Goal: Contribute content: Contribute content

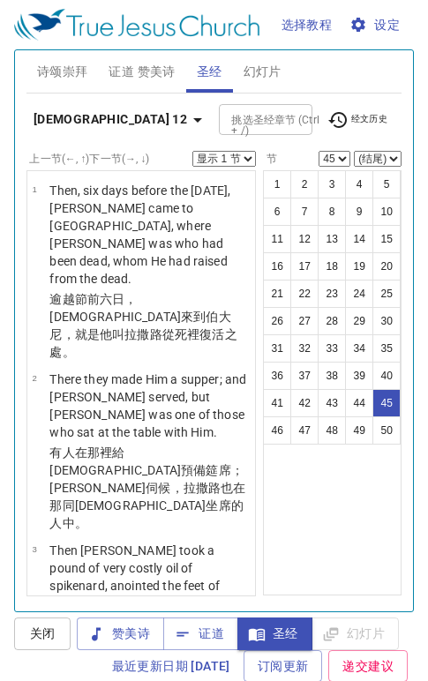
scroll to position [993, 0]
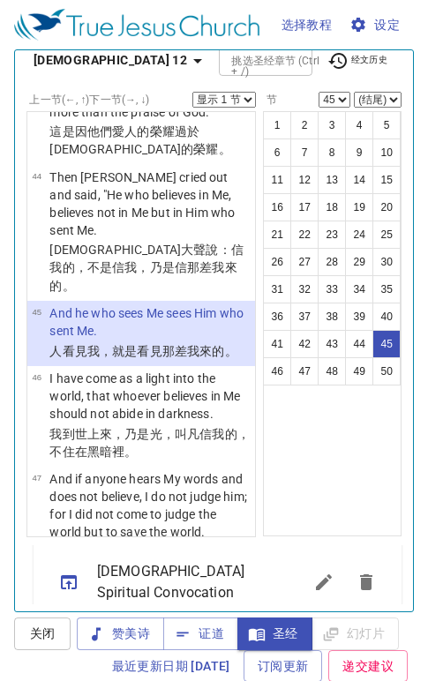
click at [187, 70] on icon "button" at bounding box center [197, 60] width 21 height 21
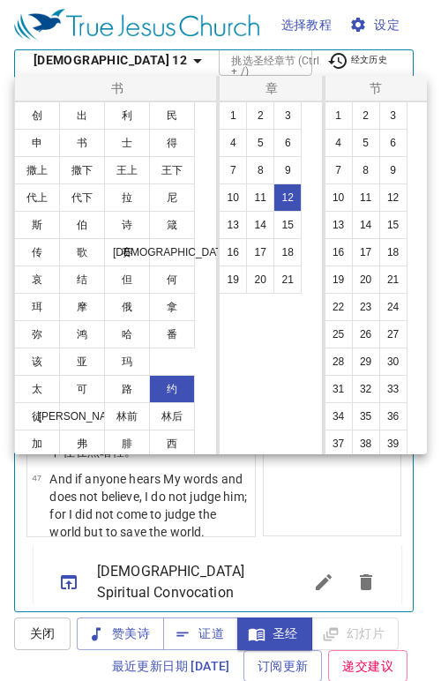
click at [29, 396] on button "太" at bounding box center [37, 389] width 46 height 28
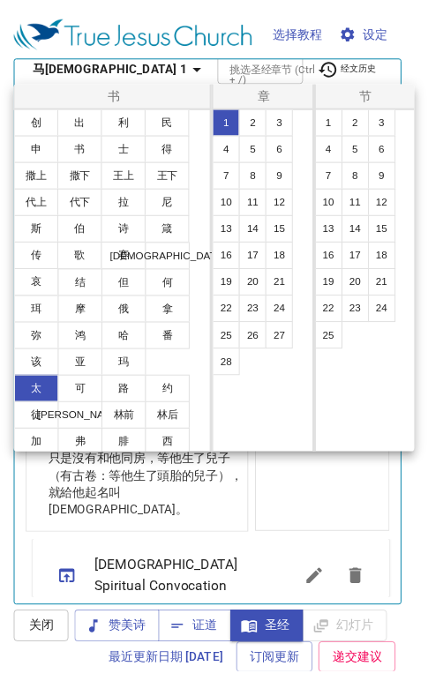
scroll to position [0, 0]
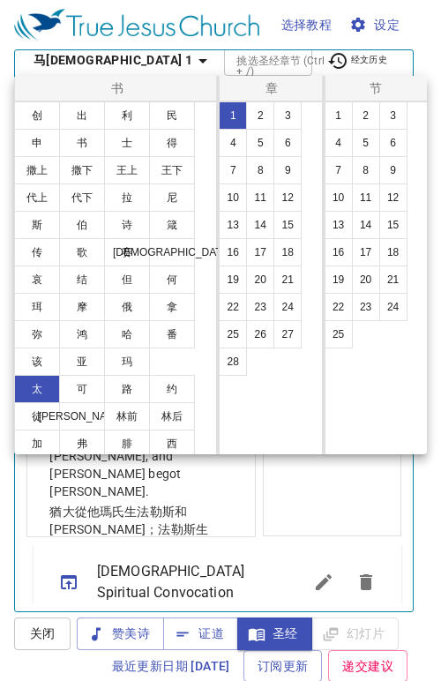
click at [284, 260] on button "18" at bounding box center [288, 252] width 28 height 28
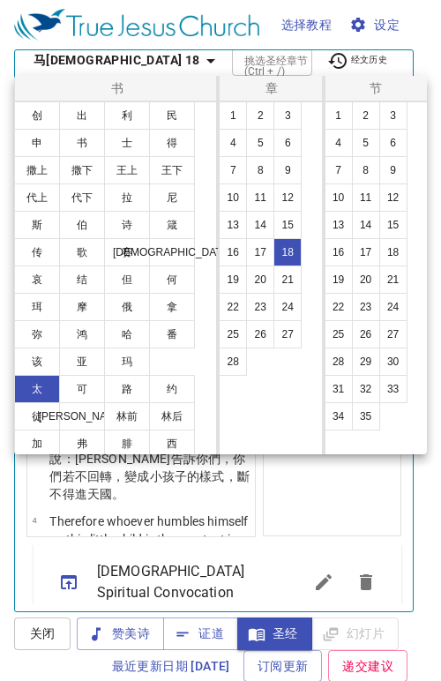
click at [345, 282] on button "19" at bounding box center [339, 280] width 28 height 28
select select "19"
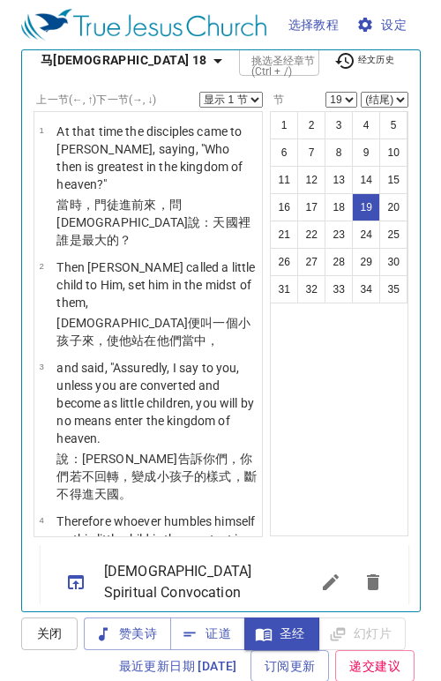
scroll to position [2576, 0]
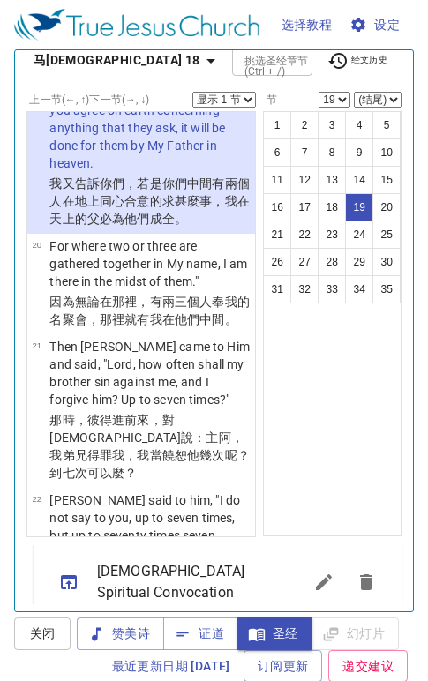
click at [236, 99] on select "显示 1 节 显示 2 节 显示 3 节 显示 4 节 显示 5 节" at bounding box center [224, 100] width 64 height 16
click at [192, 92] on select "显示 1 节 显示 2 节 显示 3 节 显示 4 节 显示 5 节" at bounding box center [224, 100] width 64 height 16
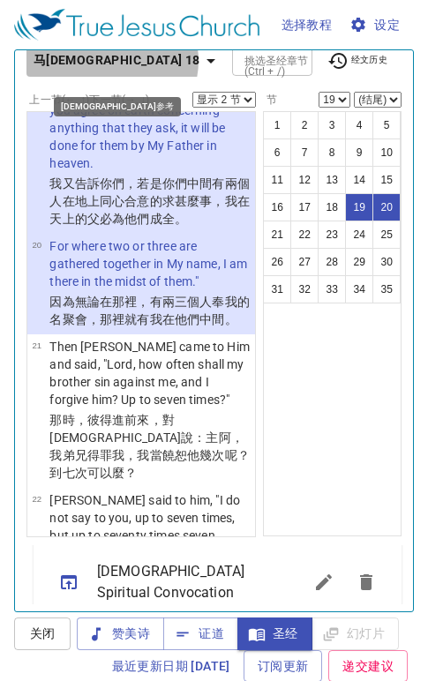
click at [200, 61] on icon "button" at bounding box center [210, 60] width 21 height 21
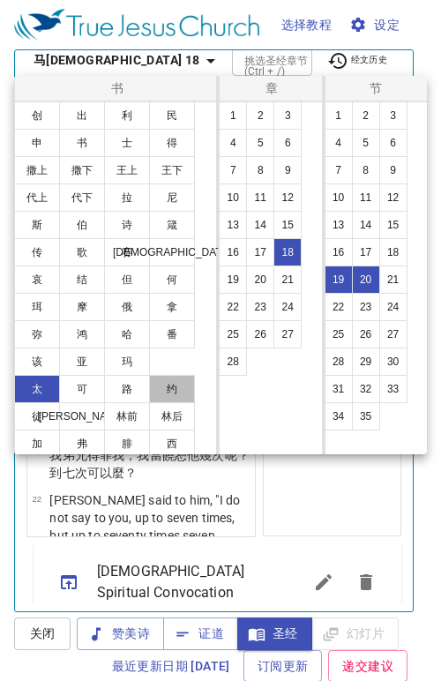
click at [173, 389] on button "约" at bounding box center [172, 389] width 46 height 28
select select "1"
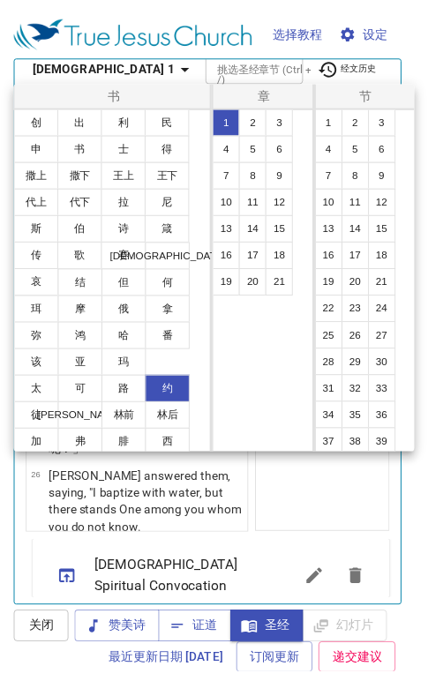
scroll to position [0, 0]
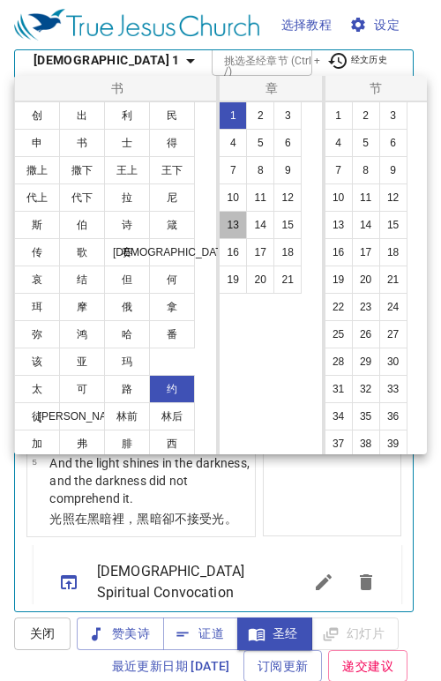
click at [234, 221] on button "13" at bounding box center [233, 225] width 28 height 28
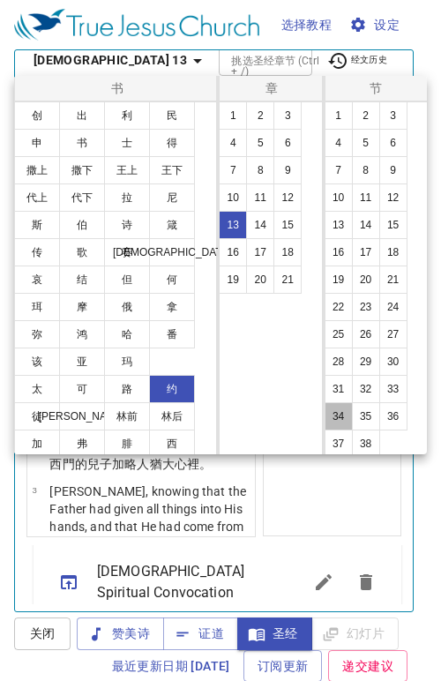
click at [334, 425] on button "34" at bounding box center [339, 416] width 28 height 28
select select "34"
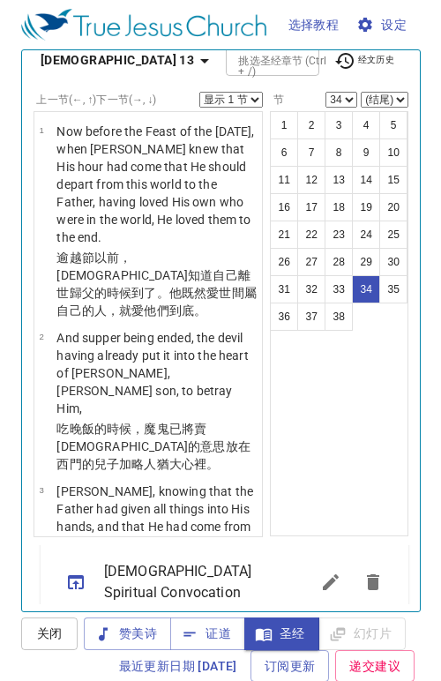
scroll to position [4333, 0]
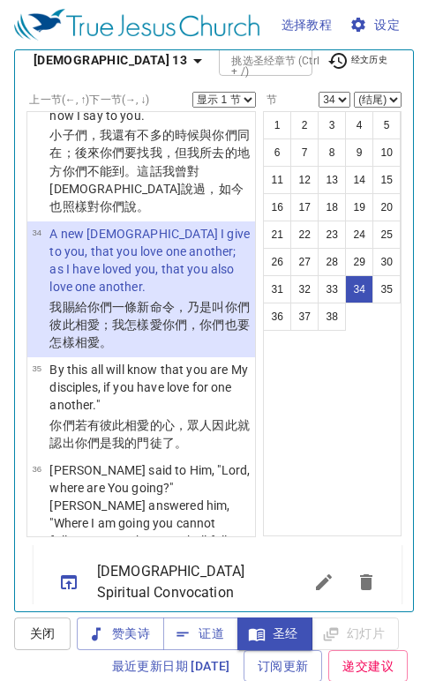
click at [234, 106] on select "显示 1 节 显示 2 节 显示 3 节 显示 4 节 显示 5 节" at bounding box center [224, 100] width 64 height 16
click at [192, 92] on select "显示 1 节 显示 2 节 显示 3 节 显示 4 节 显示 5 节" at bounding box center [224, 100] width 64 height 16
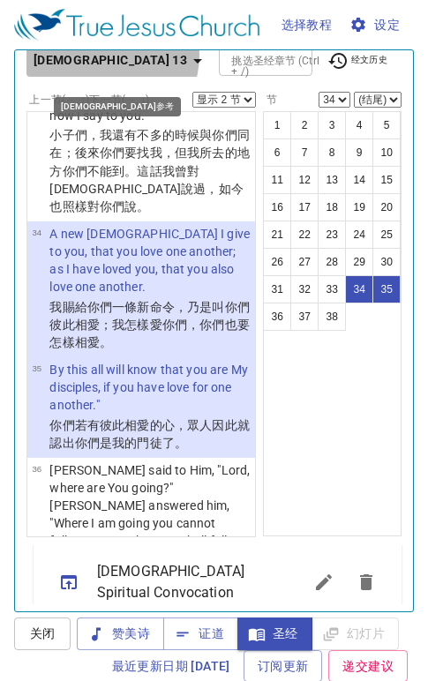
click at [187, 56] on icon "button" at bounding box center [197, 60] width 21 height 21
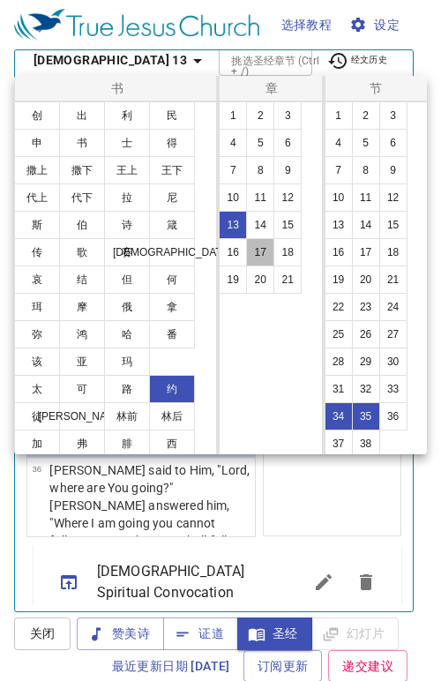
click at [264, 256] on button "17" at bounding box center [260, 252] width 28 height 28
select select "1"
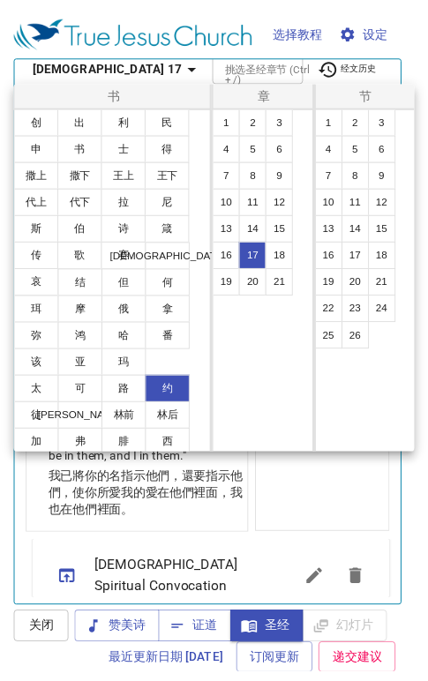
scroll to position [0, 0]
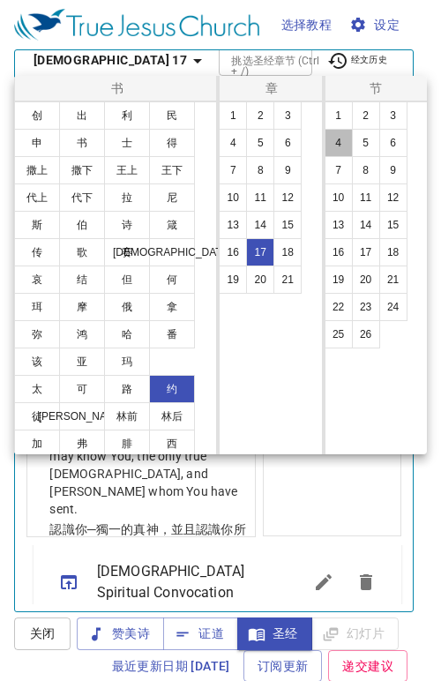
click at [345, 144] on button "4" at bounding box center [339, 143] width 28 height 28
select select "4"
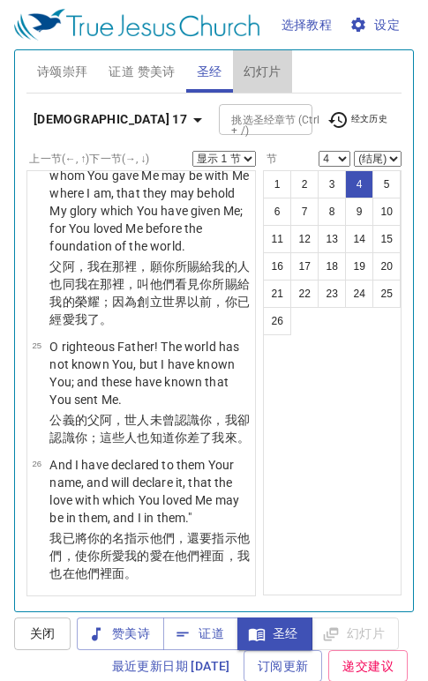
click at [263, 71] on span "幻灯片" at bounding box center [263, 72] width 38 height 22
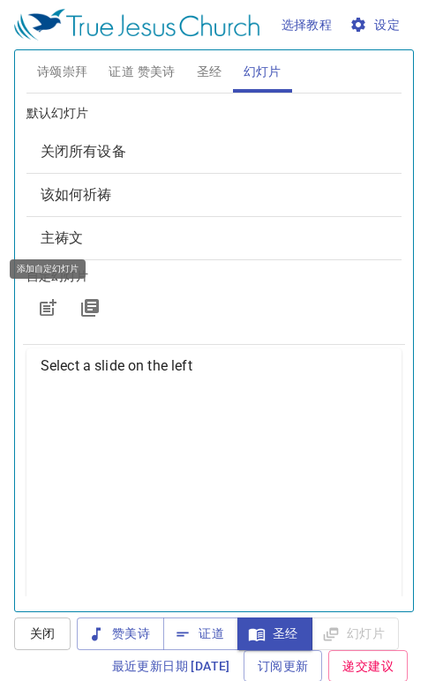
click at [45, 311] on icon "button" at bounding box center [49, 305] width 13 height 13
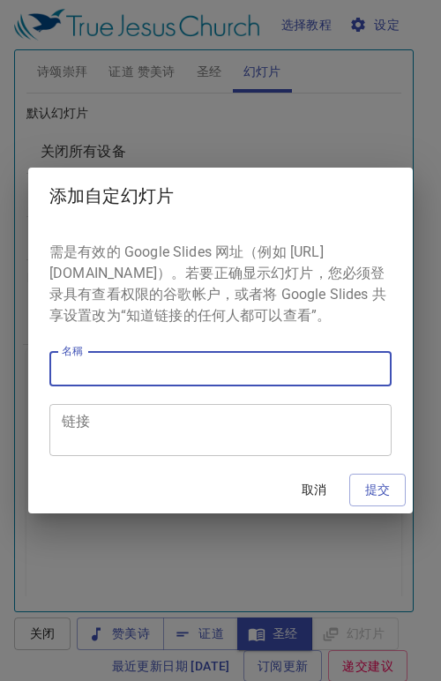
click at [141, 382] on input "名稱" at bounding box center [220, 368] width 342 height 35
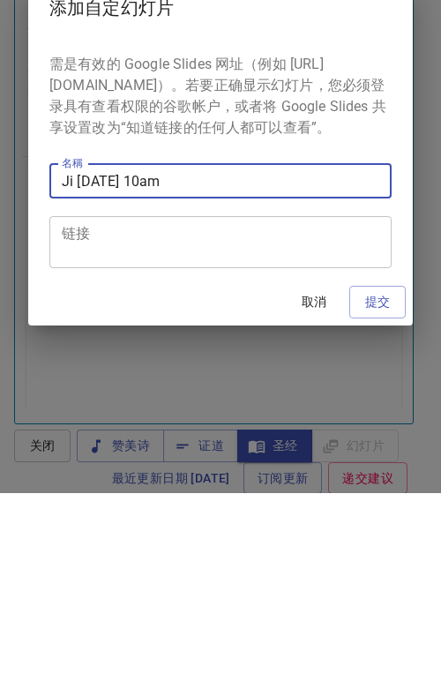
type input "Ji 11-10-2025 10am"
click at [108, 430] on textarea "链接" at bounding box center [221, 431] width 318 height 34
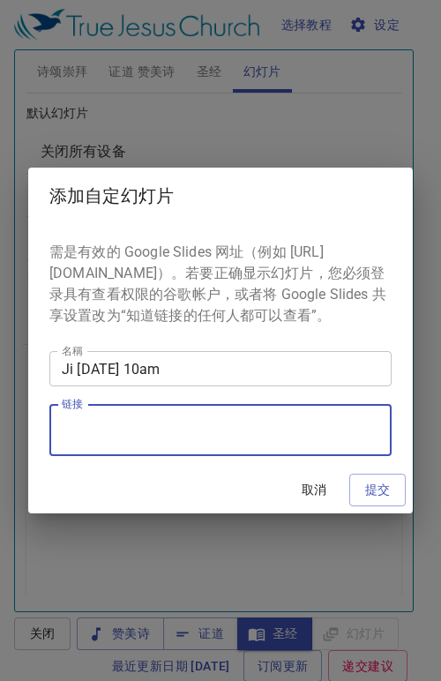
paste textarea "https://docs.google.com/presentation/d/1sAKh_ZyrozM6BuxOvMRXqU2AauS1zZrikxzPUYG…"
type textarea "https://docs.google.com/presentation/d/1sAKh_ZyrozM6BuxOvMRXqU2AauS1zZrikxzPUYG…"
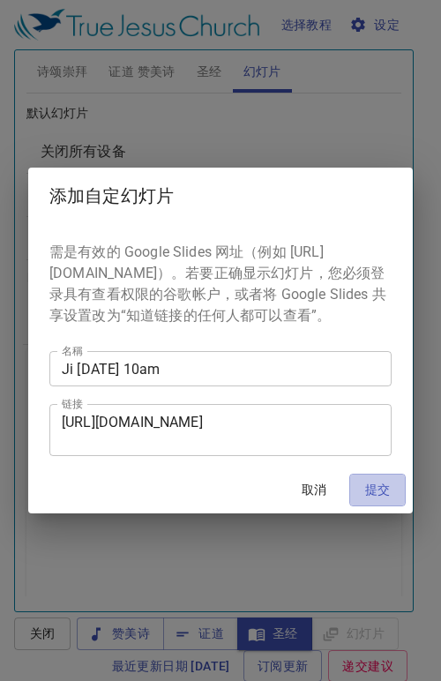
click at [380, 501] on span "提交" at bounding box center [378, 490] width 28 height 22
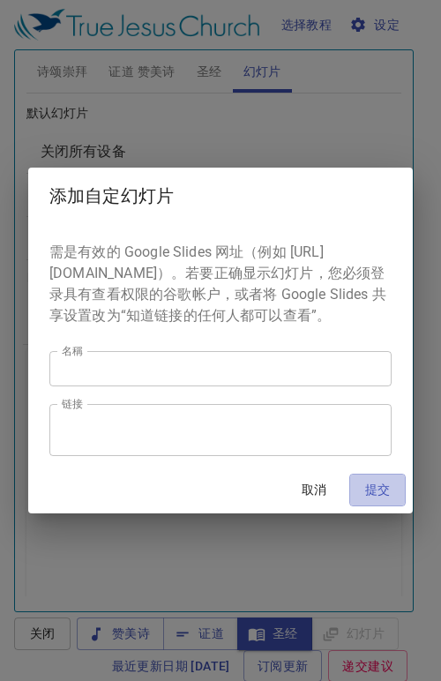
scroll to position [0, 0]
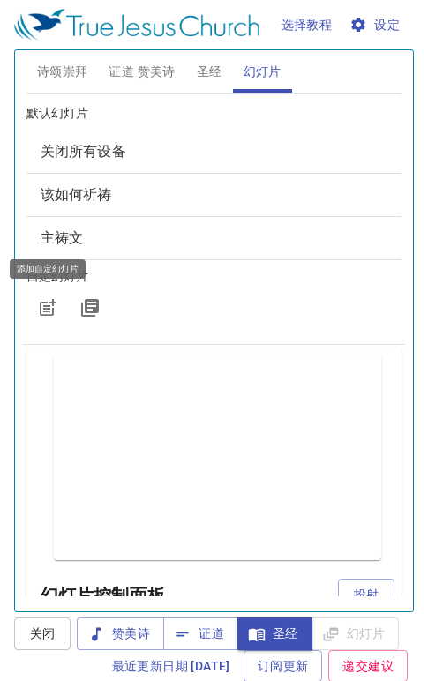
click at [352, 589] on span "投射" at bounding box center [366, 595] width 28 height 22
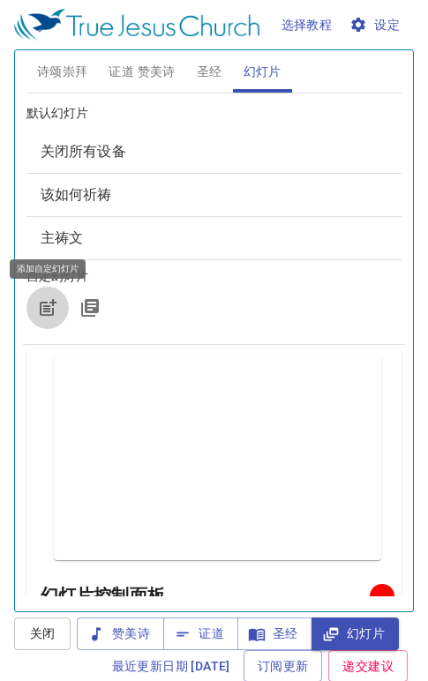
click at [42, 303] on icon "button" at bounding box center [47, 309] width 14 height 14
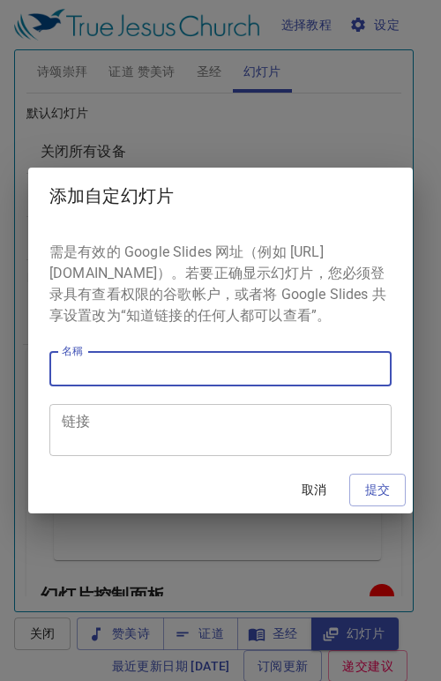
click at [133, 384] on input "名稱" at bounding box center [220, 368] width 342 height 35
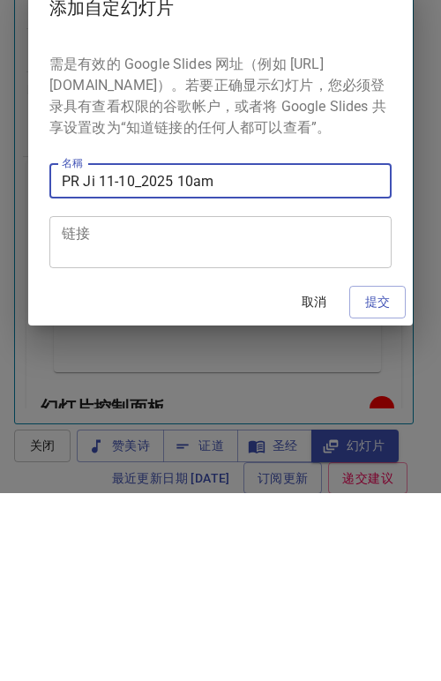
type input "PR Ji 11-10_2025 10am"
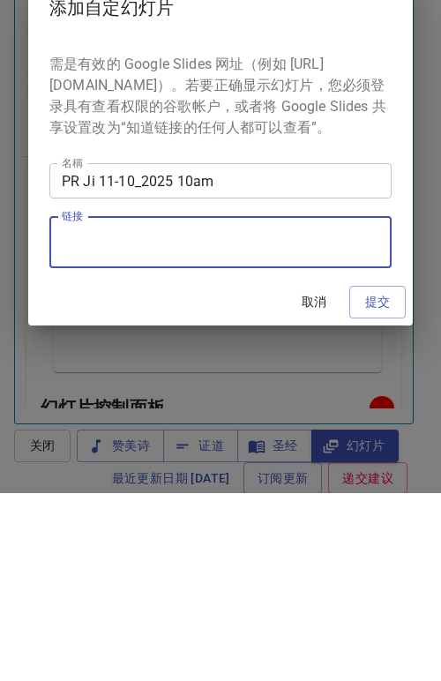
click at [63, 440] on textarea "链接" at bounding box center [221, 431] width 318 height 34
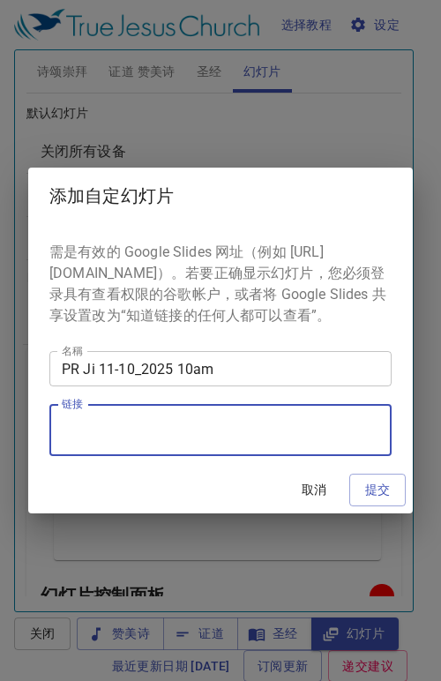
paste textarea "https://docs.google.com/presentation/d/1sAKh_ZyrozM6BuxOvMRXqU2AauS1zZrikxzPUYG…"
type textarea "https://docs.google.com/presentation/d/1sAKh_ZyrozM6BuxOvMRXqU2AauS1zZrikxzPUYG…"
click at [374, 501] on span "提交" at bounding box center [378, 490] width 28 height 22
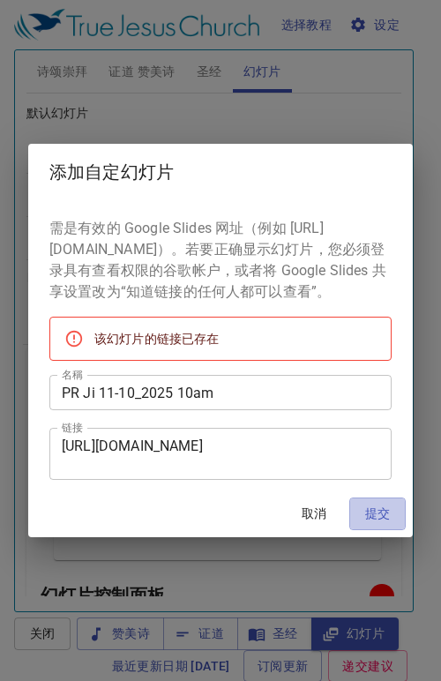
click at [387, 520] on span "提交" at bounding box center [378, 514] width 28 height 22
click at [312, 525] on span "取消" at bounding box center [314, 514] width 42 height 22
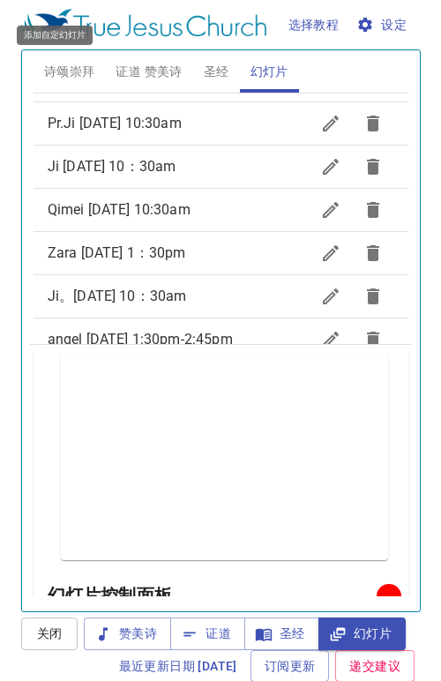
scroll to position [982, 0]
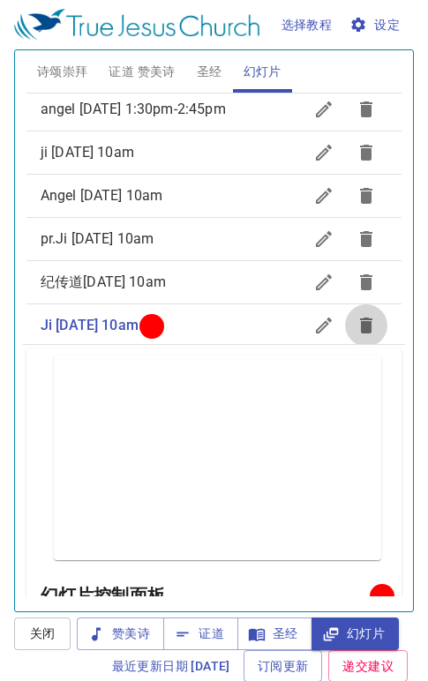
click at [360, 318] on icon "button" at bounding box center [366, 326] width 12 height 16
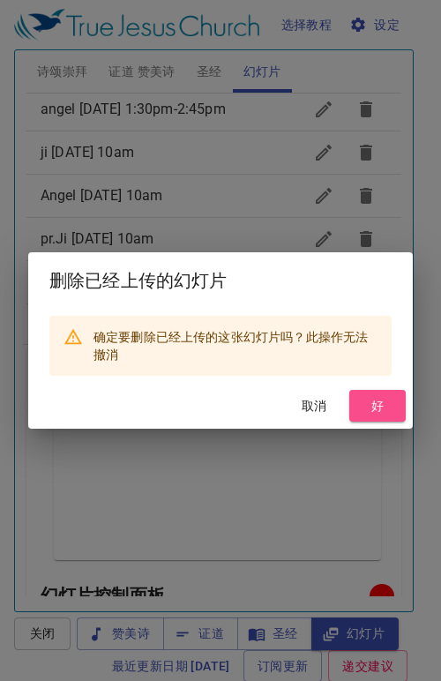
click at [380, 401] on span "好" at bounding box center [378, 406] width 28 height 22
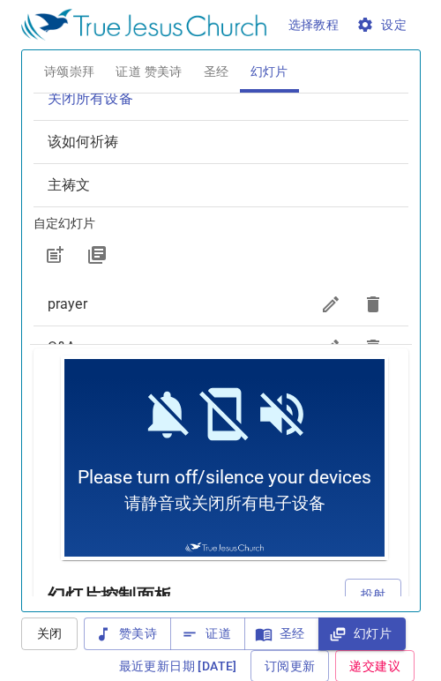
scroll to position [0, 0]
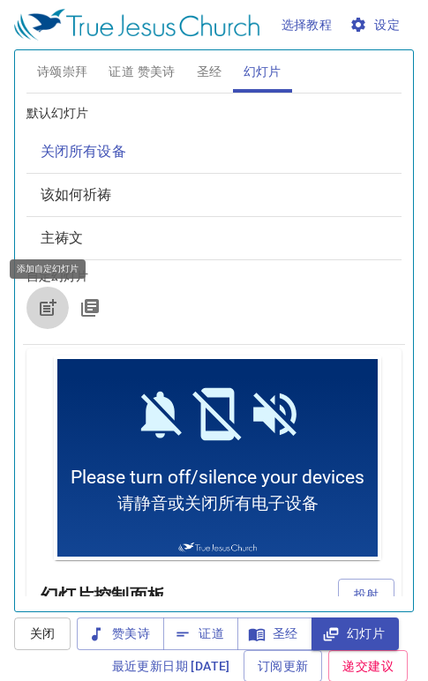
click at [41, 309] on icon "button" at bounding box center [47, 307] width 21 height 21
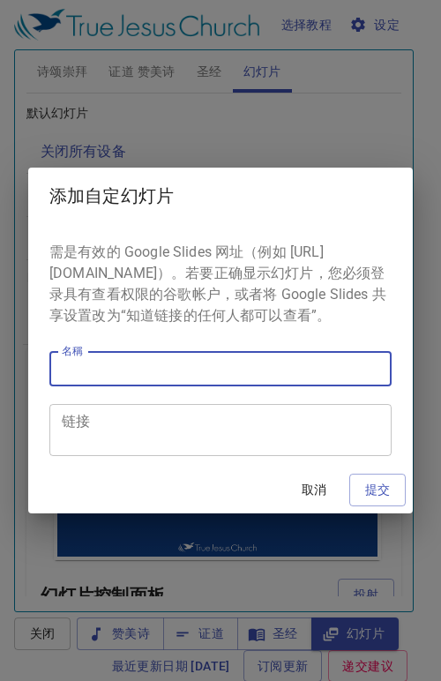
click at [116, 380] on input "名稱" at bounding box center [220, 368] width 342 height 35
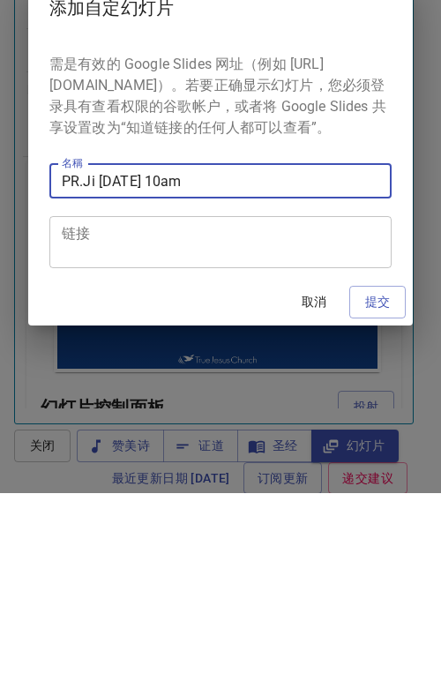
type input "PR.Ji 11-10-2025 10am"
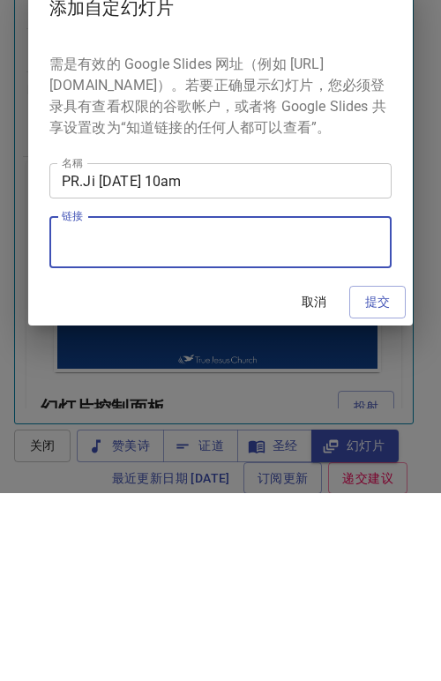
click at [98, 448] on textarea "链接" at bounding box center [221, 431] width 318 height 34
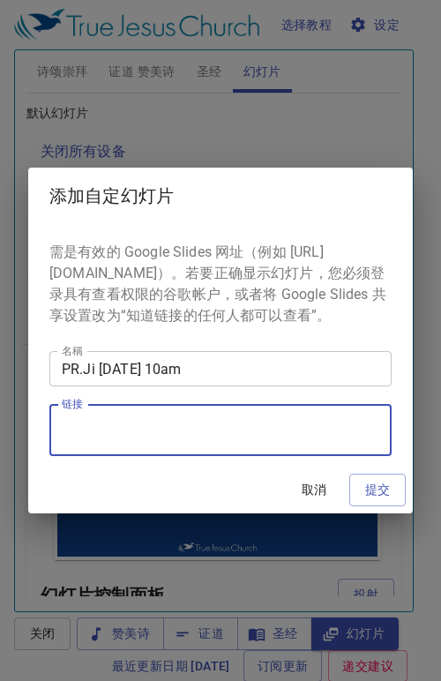
paste textarea "https://docs.google.com/presentation/d/1sAKh_ZyrozM6BuxOvMRXqU2AauS1zZrikxzPUYG…"
type textarea "https://docs.google.com/presentation/d/1sAKh_ZyrozM6BuxOvMRXqU2AauS1zZrikxzPUYG…"
click at [371, 500] on span "提交" at bounding box center [378, 490] width 28 height 22
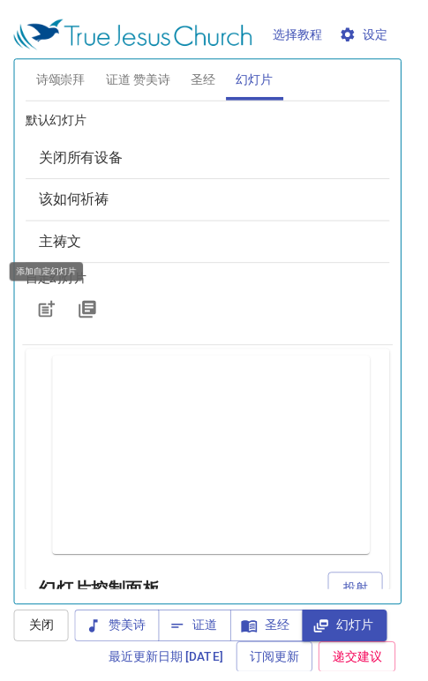
scroll to position [0, 0]
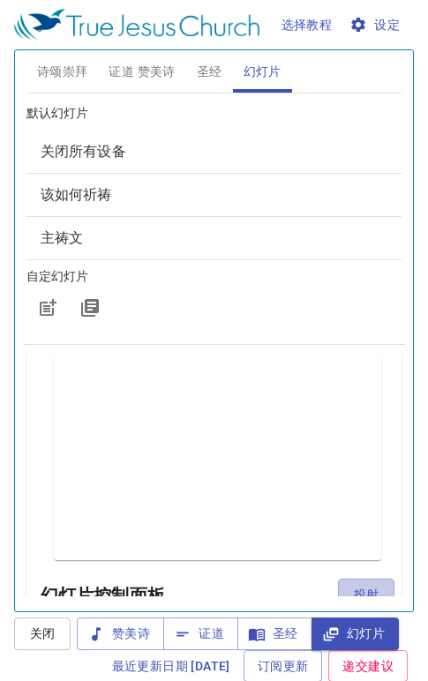
click at [351, 583] on button "投射" at bounding box center [366, 595] width 56 height 33
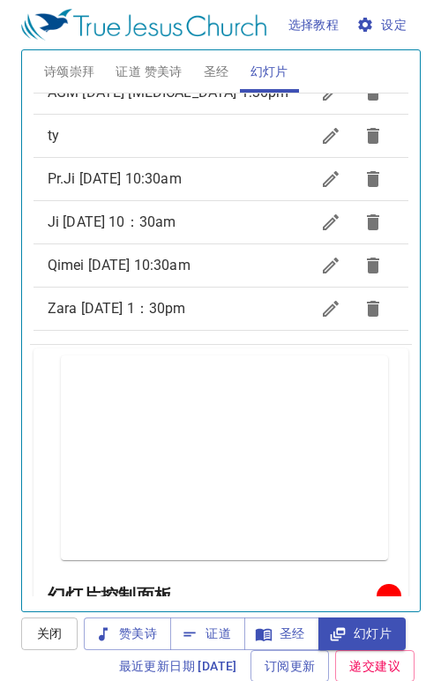
scroll to position [982, 0]
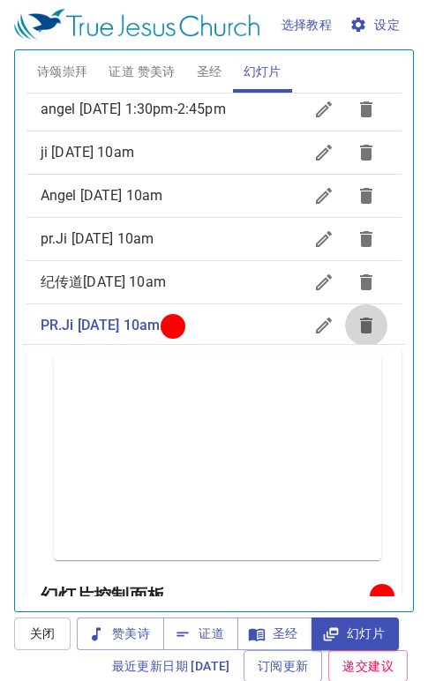
click at [360, 318] on icon "button" at bounding box center [366, 326] width 12 height 16
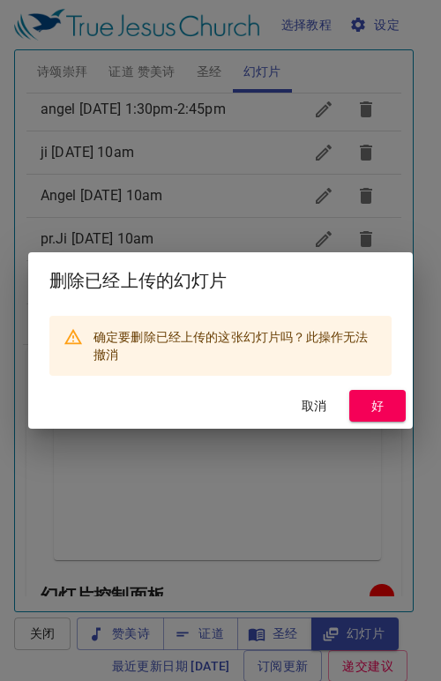
click at [379, 404] on span "好" at bounding box center [378, 406] width 28 height 22
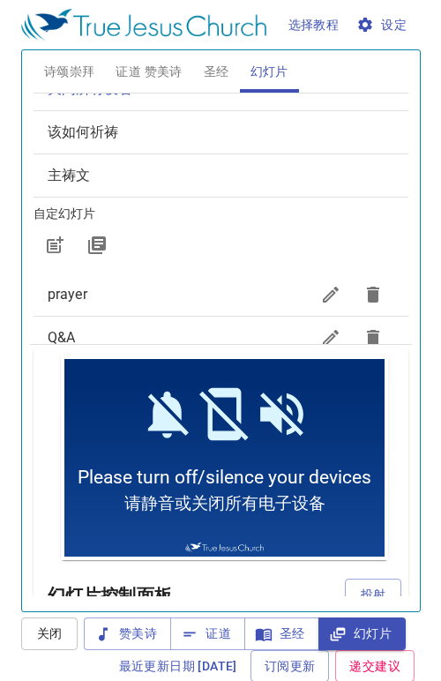
scroll to position [0, 0]
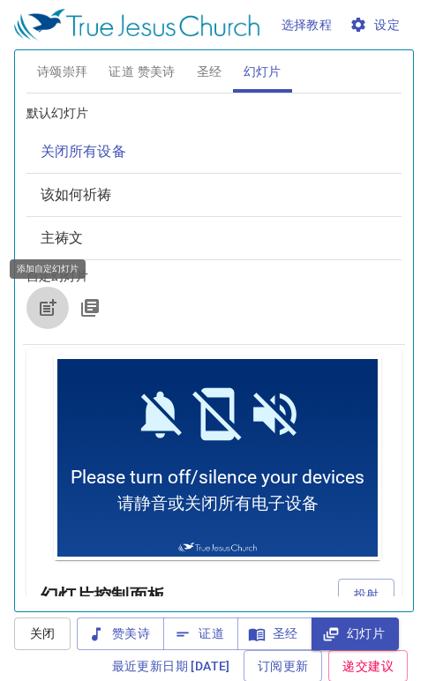
click at [49, 312] on icon "button" at bounding box center [49, 305] width 13 height 13
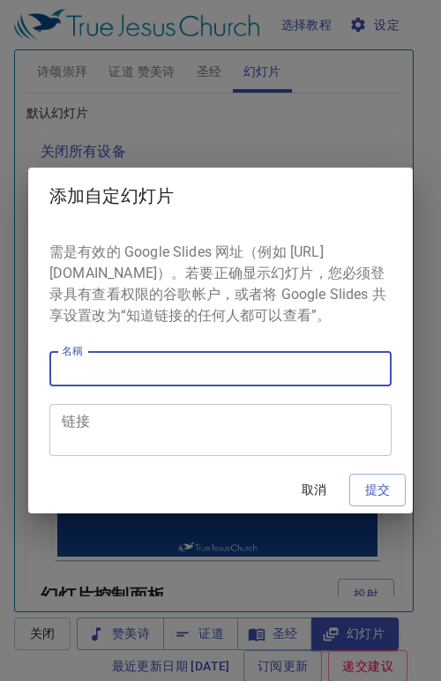
click at [160, 383] on input "名稱" at bounding box center [220, 368] width 342 height 35
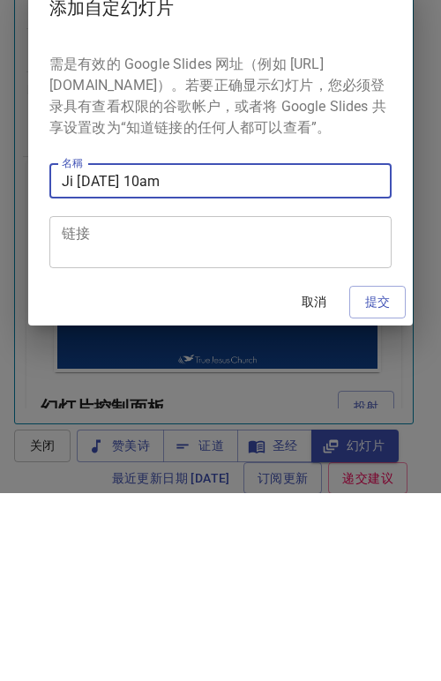
type input "Ji 11-10-2025 10am"
click at [92, 447] on textarea "链接" at bounding box center [221, 431] width 318 height 34
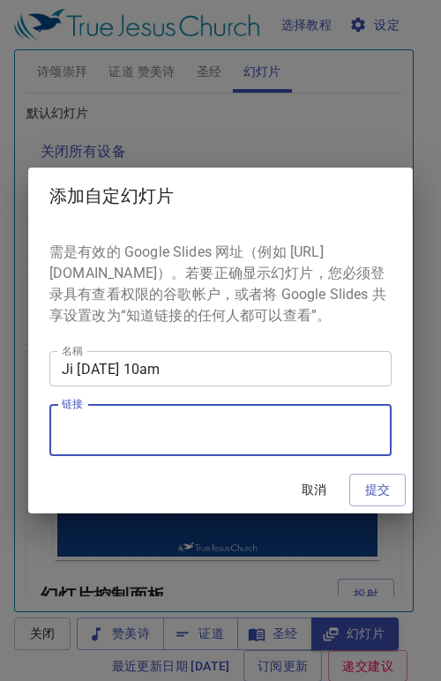
paste textarea "https://docs.google.com/presentation/d/1sAKh_ZyrozM6BuxOvMRXqU2AauS1zZrikxzPUYG…"
type textarea "https://docs.google.com/presentation/d/1sAKh_ZyrozM6BuxOvMRXqU2AauS1zZrikxzPUYG…"
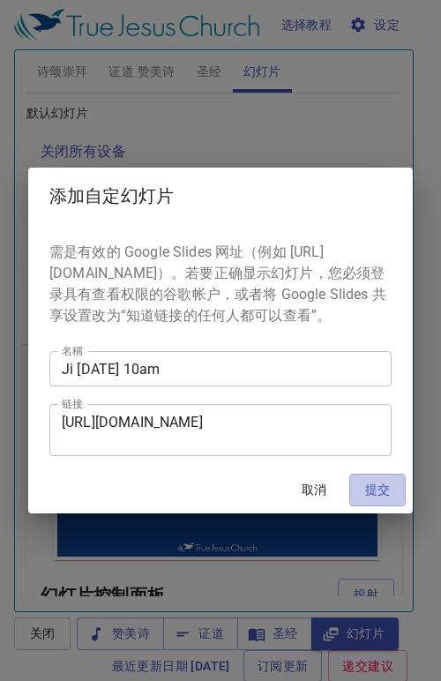
click at [380, 500] on span "提交" at bounding box center [378, 490] width 28 height 22
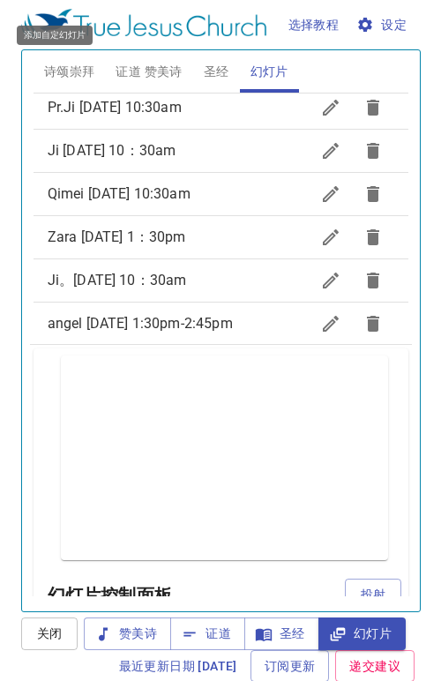
scroll to position [982, 0]
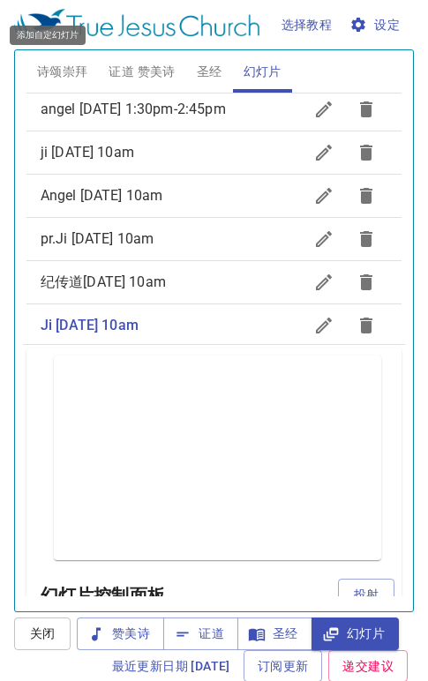
click at [360, 318] on icon "button" at bounding box center [366, 326] width 12 height 16
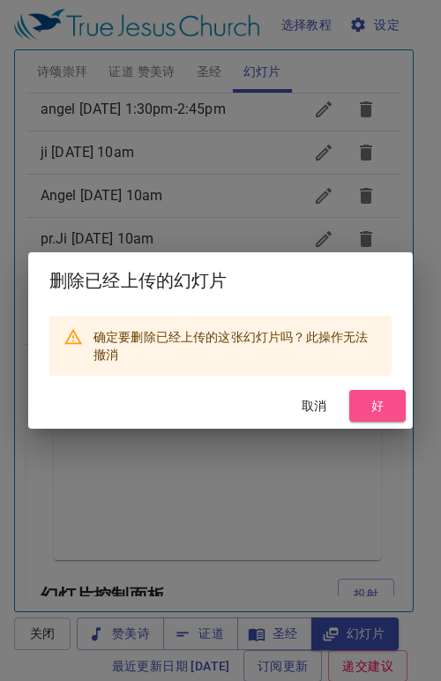
click at [367, 405] on span "好" at bounding box center [378, 406] width 28 height 22
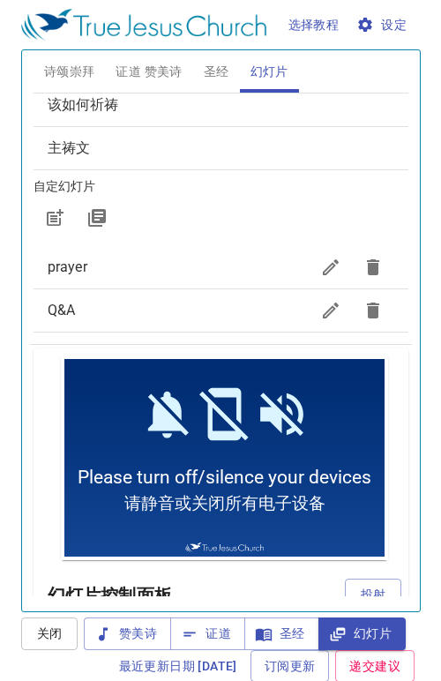
scroll to position [26, 0]
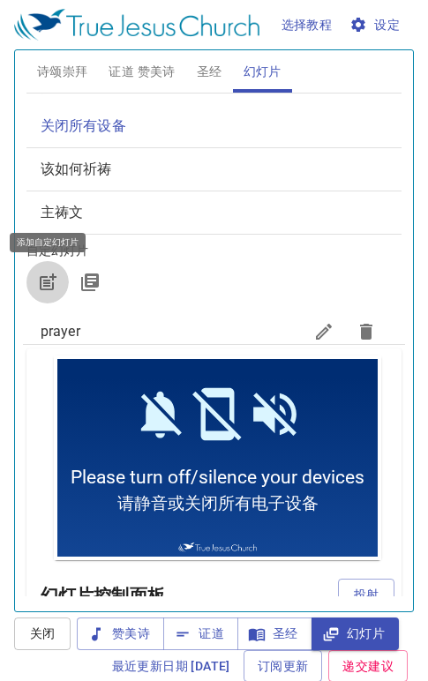
click at [45, 282] on icon "button" at bounding box center [47, 282] width 21 height 21
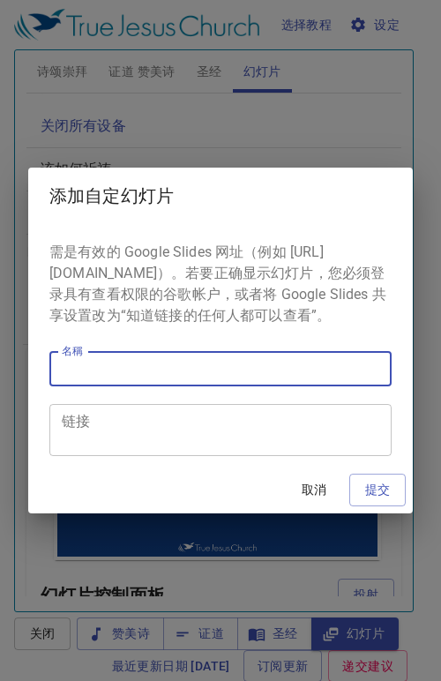
click at [101, 387] on input "名稱" at bounding box center [220, 368] width 342 height 35
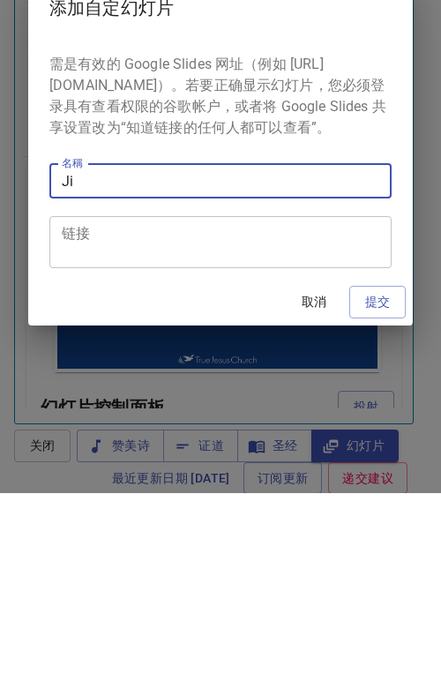
type input "J"
type input "纪传道 11-10-2025 10am"
click at [79, 445] on textarea "链接" at bounding box center [221, 431] width 318 height 34
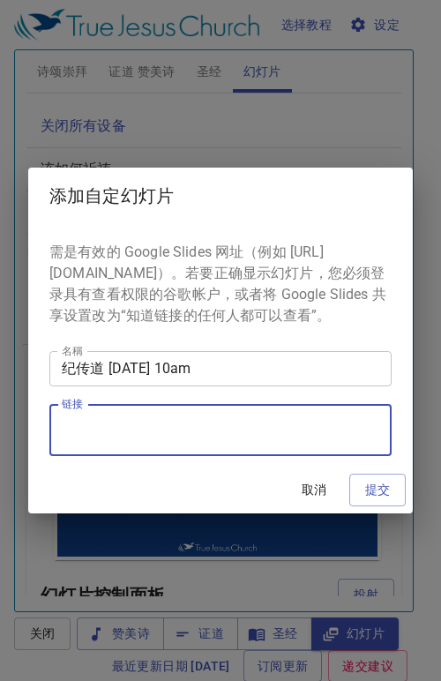
paste textarea "https://docs.google.com/presentation/d/1sAKh_ZyrozM6BuxOvMRXqU2AauS1zZrikxzPUYG…"
type textarea "https://docs.google.com/presentation/d/1sAKh_ZyrozM6BuxOvMRXqU2AauS1zZrikxzPUYG…"
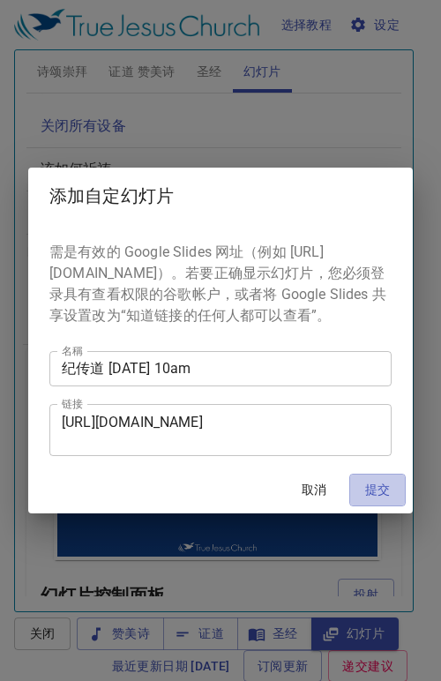
click at [374, 490] on span "提交" at bounding box center [378, 490] width 28 height 22
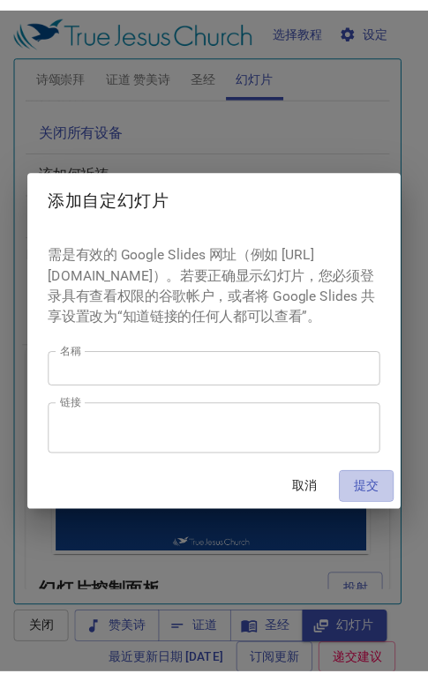
scroll to position [0, 0]
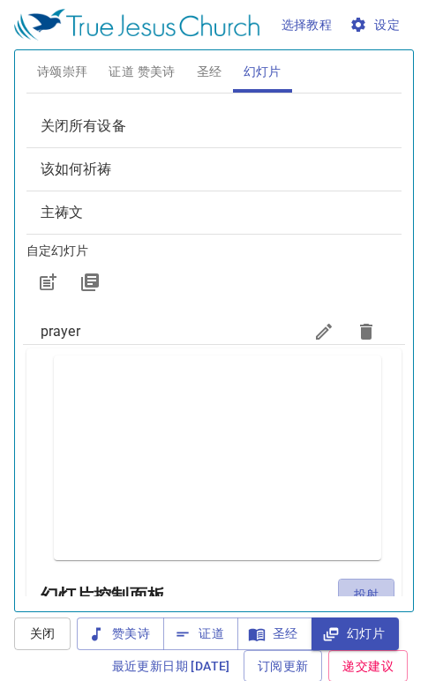
click at [352, 584] on span "投射" at bounding box center [366, 595] width 28 height 22
click at [43, 285] on icon "button" at bounding box center [49, 280] width 13 height 13
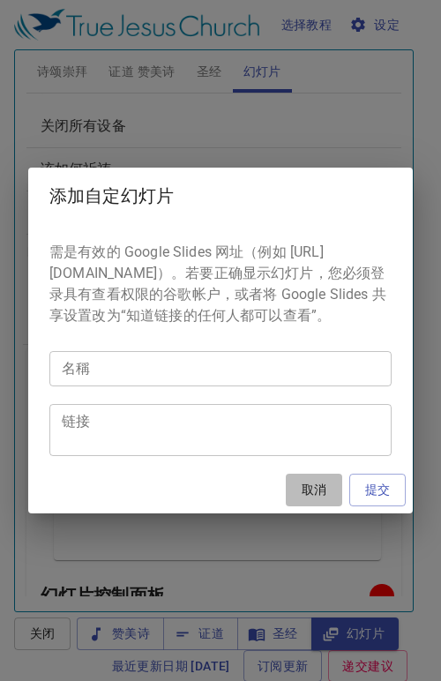
click at [311, 501] on span "取消" at bounding box center [314, 490] width 42 height 22
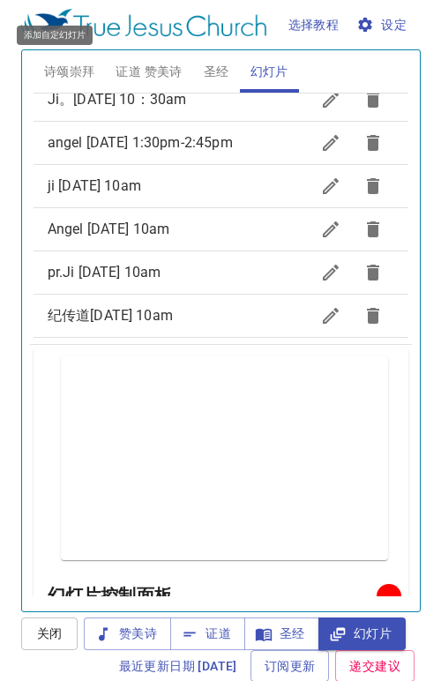
scroll to position [982, 0]
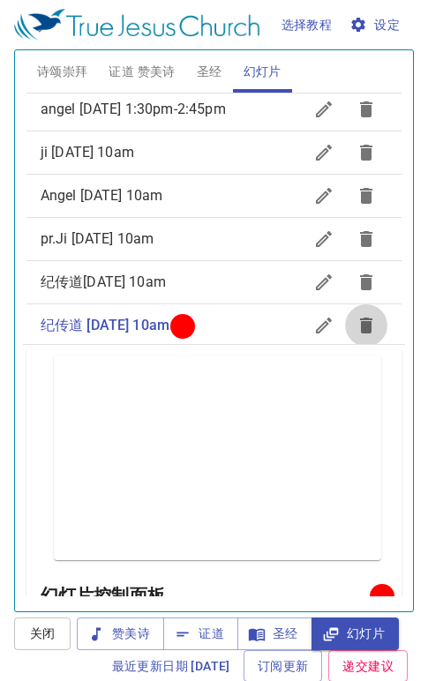
click at [360, 318] on icon "button" at bounding box center [366, 326] width 12 height 16
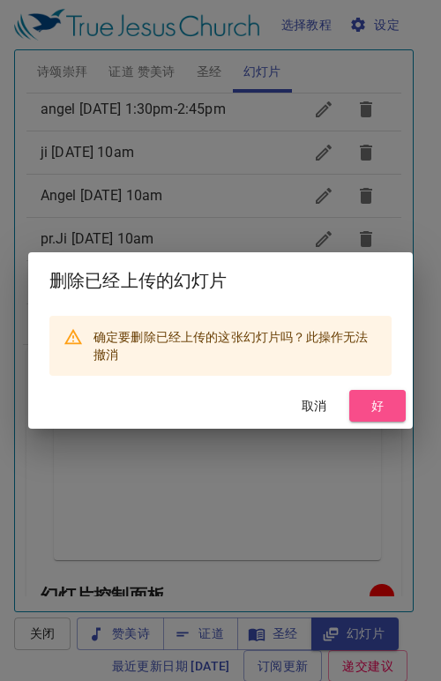
click at [365, 405] on span "好" at bounding box center [378, 406] width 28 height 22
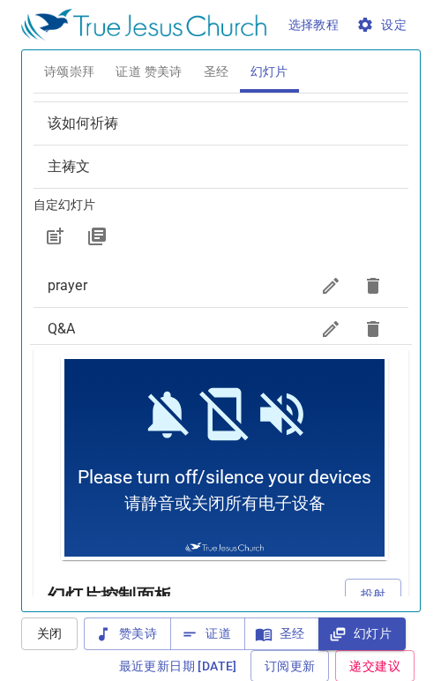
scroll to position [69, 0]
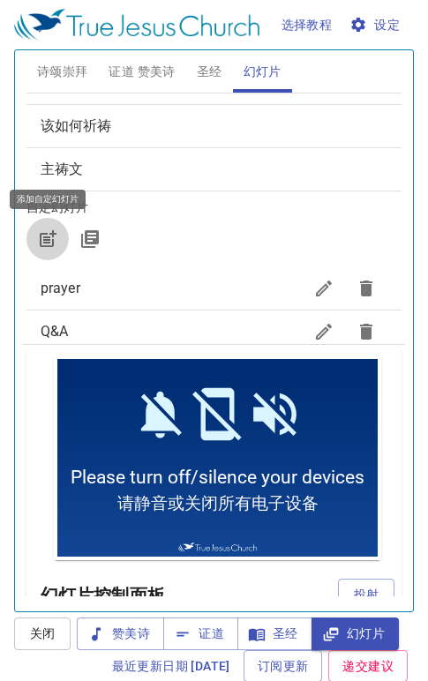
click at [47, 244] on icon "button" at bounding box center [47, 239] width 21 height 21
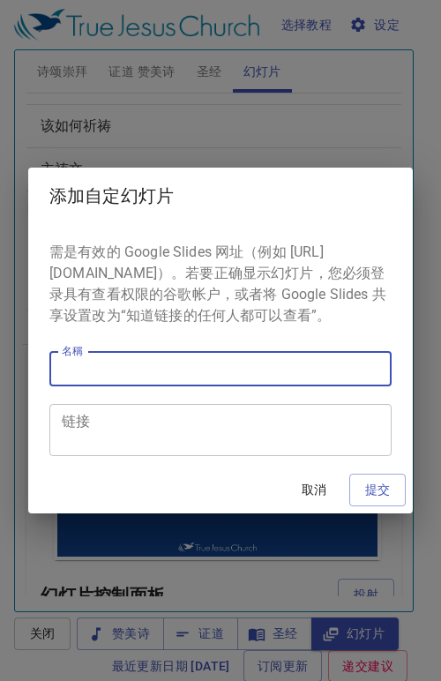
click at [131, 375] on input "名稱" at bounding box center [220, 368] width 342 height 35
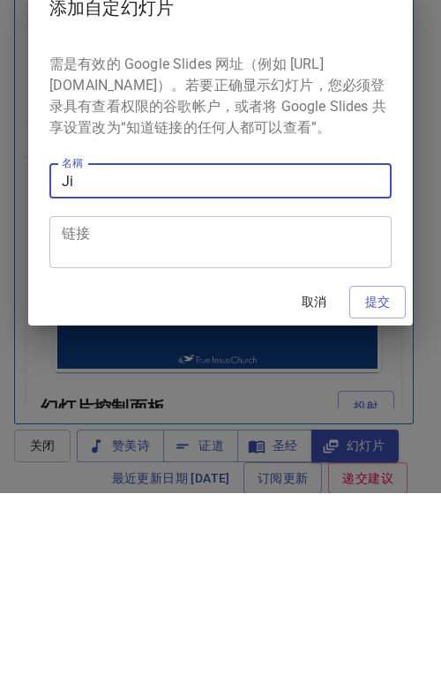
type input "J"
type input "PR J 11_10_2025 10am"
click at [79, 436] on textarea "链接" at bounding box center [221, 431] width 318 height 34
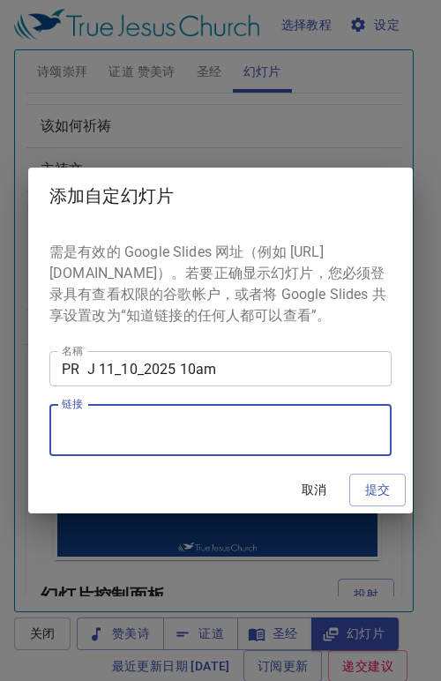
paste textarea "https://docs.google.com/presentation/d/1sAKh_ZyrozM6BuxOvMRXqU2AauS1zZrikxzPUYG…"
type textarea "https://docs.google.com/presentation/d/1sAKh_ZyrozM6BuxOvMRXqU2AauS1zZrikxzPUYG…"
click at [372, 501] on span "提交" at bounding box center [378, 490] width 28 height 22
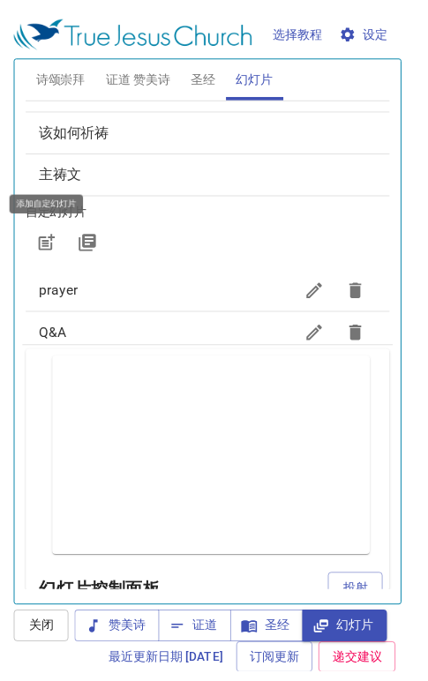
scroll to position [0, 0]
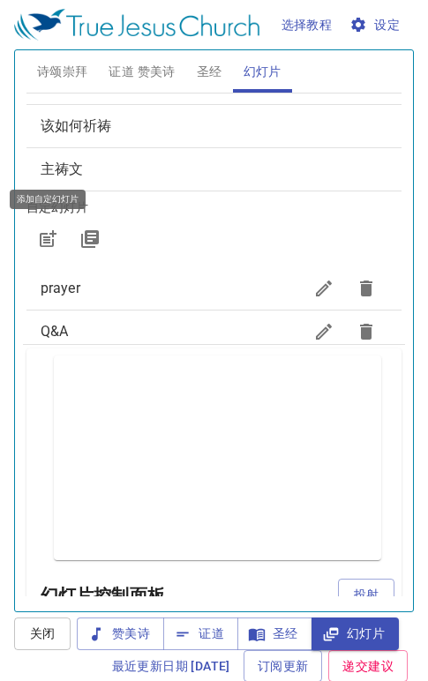
click at [352, 586] on span "投射" at bounding box center [366, 595] width 28 height 22
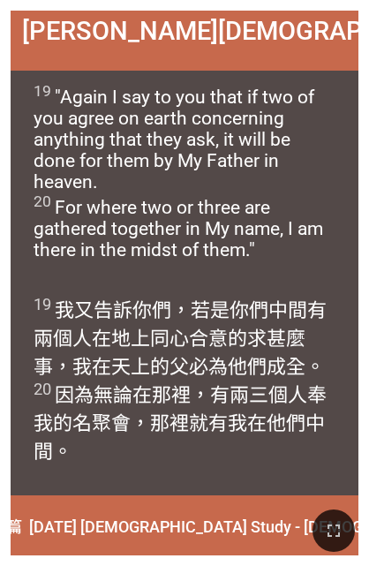
click at [228, 466] on div "19 我又 告訴 你們 ，若是 你們 中間有兩個 人在 地上 同心合意的 求 甚麼 事 ，我 在 天上 的父 必為他們 成全 。 20 因為 無論在那裡 ，有…" at bounding box center [185, 389] width 348 height 213
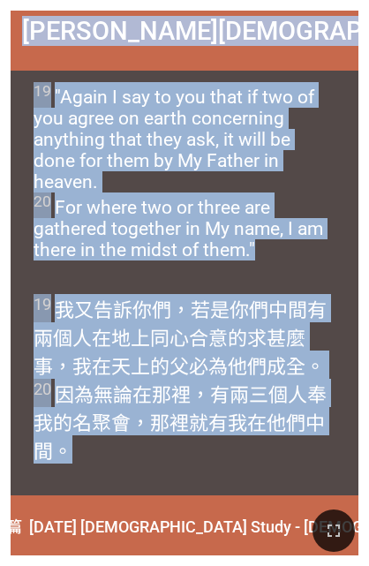
drag, startPoint x: 27, startPoint y: 30, endPoint x: 292, endPoint y: 445, distance: 492.2
click at [292, 445] on div "[PERSON_NAME][DEMOGRAPHIC_DATA] 18:19-20 [PERSON_NAME][DEMOGRAPHIC_DATA] 18:19-…" at bounding box center [185, 283] width 348 height 545
drag, startPoint x: 292, startPoint y: 445, endPoint x: 241, endPoint y: 340, distance: 116.8
copy div "[PERSON_NAME][DEMOGRAPHIC_DATA] 18:19-20 [PERSON_NAME][DEMOGRAPHIC_DATA] 18:19-…"
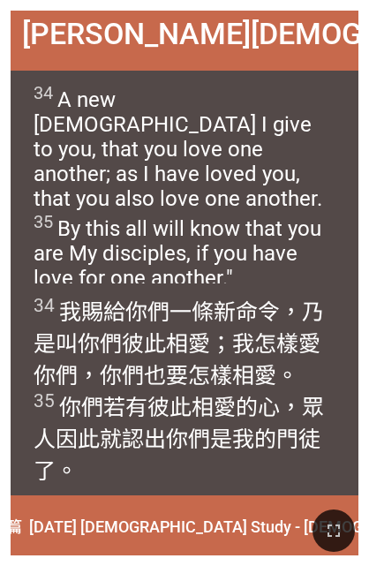
click at [190, 463] on span "34 我賜給 你們 一條新 命令 ，乃是叫 你們彼此 相愛 ；我怎樣 愛 你們 ，你們 也 要 怎樣相 愛 。 35 你們若 有 彼此 相愛 的心，眾人 因 …" at bounding box center [185, 389] width 303 height 191
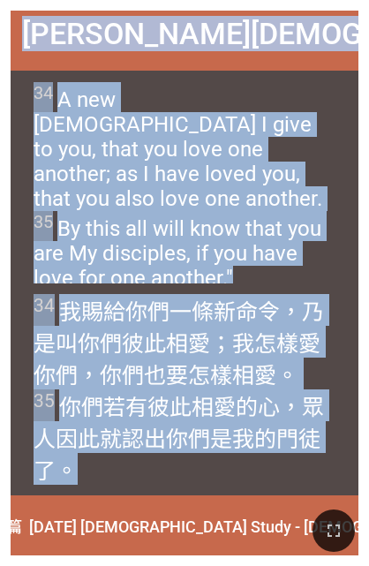
drag, startPoint x: 31, startPoint y: 38, endPoint x: 265, endPoint y: 468, distance: 489.4
click at [265, 468] on div "[PERSON_NAME][DEMOGRAPHIC_DATA][PERSON_NAME] 13:34-35 [PERSON_NAME][DEMOGRAPHIC…" at bounding box center [185, 283] width 348 height 545
drag, startPoint x: 265, startPoint y: 468, endPoint x: 212, endPoint y: 372, distance: 109.8
copy div "[PERSON_NAME][DEMOGRAPHIC_DATA][PERSON_NAME] 13:34-35 [PERSON_NAME][DEMOGRAPHIC…"
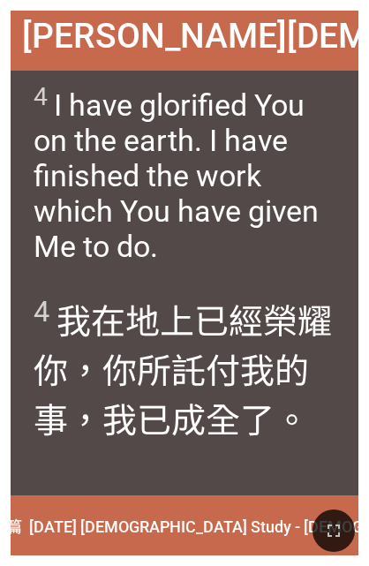
click at [192, 460] on div "4 我 在 地上 已經榮耀 你 ，你所託付 我 的事 ，我已成全 了。" at bounding box center [185, 389] width 348 height 213
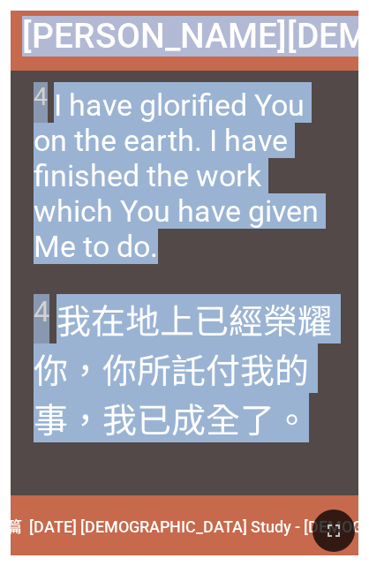
drag, startPoint x: 42, startPoint y: 43, endPoint x: 260, endPoint y: 451, distance: 462.4
click at [260, 451] on div "[PERSON_NAME][DEMOGRAPHIC_DATA][PERSON_NAME] 17:4 [PERSON_NAME][DEMOGRAPHIC_DAT…" at bounding box center [185, 283] width 348 height 545
drag, startPoint x: 260, startPoint y: 451, endPoint x: 209, endPoint y: 360, distance: 104.3
copy div "[PERSON_NAME][DEMOGRAPHIC_DATA][PERSON_NAME] 17:4 [PERSON_NAME][DEMOGRAPHIC_DAT…"
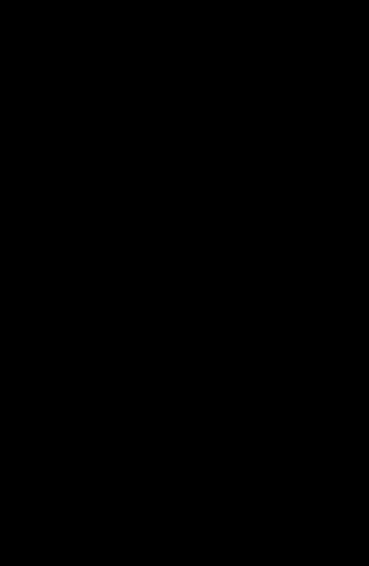
click at [60, 555] on div at bounding box center [184, 283] width 369 height 566
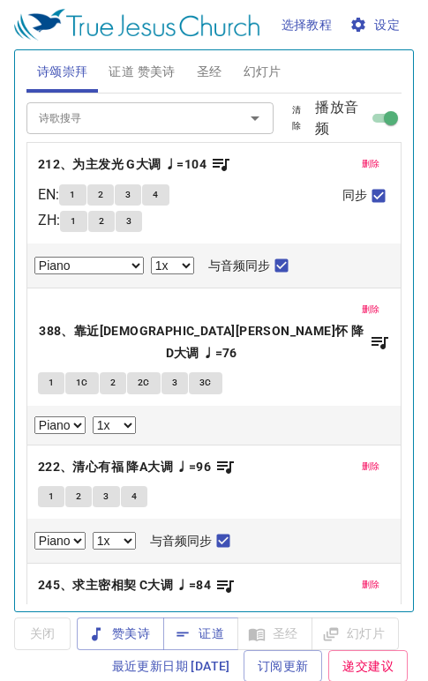
select select "1"
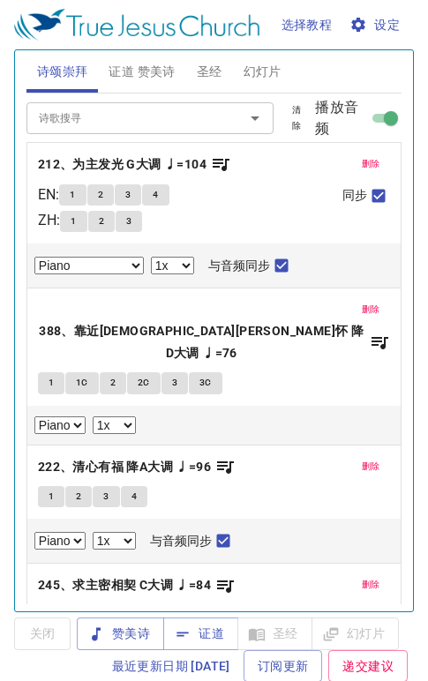
click at [132, 70] on span "证道 赞美诗" at bounding box center [142, 72] width 66 height 22
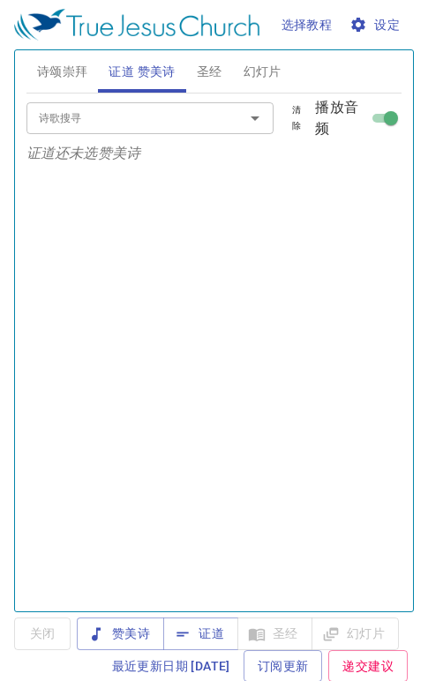
click at [192, 637] on span "证道" at bounding box center [200, 634] width 47 height 22
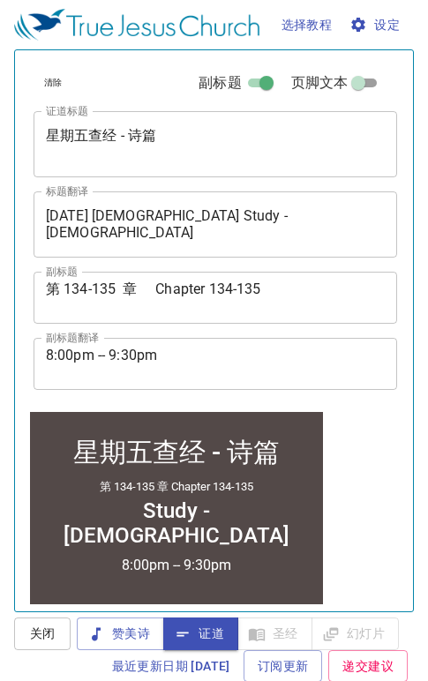
scroll to position [411, 0]
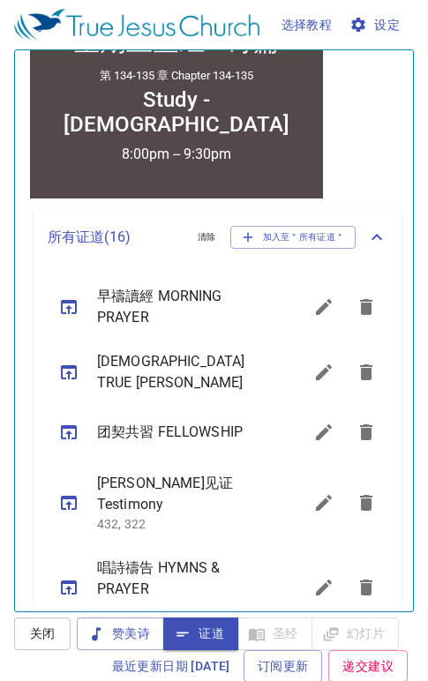
click at [71, 307] on icon "sermon lineup list" at bounding box center [68, 307] width 21 height 21
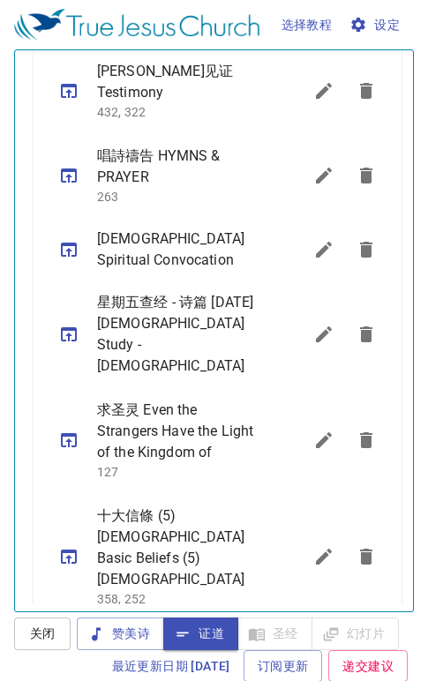
scroll to position [1252, 0]
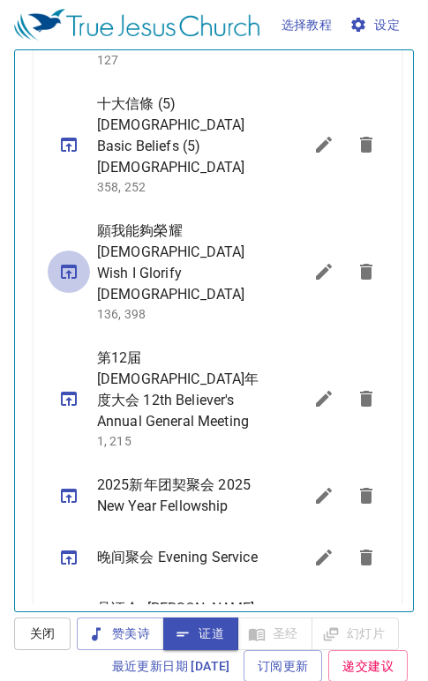
click at [71, 261] on icon "sermon lineup list" at bounding box center [68, 271] width 21 height 21
select select "1"
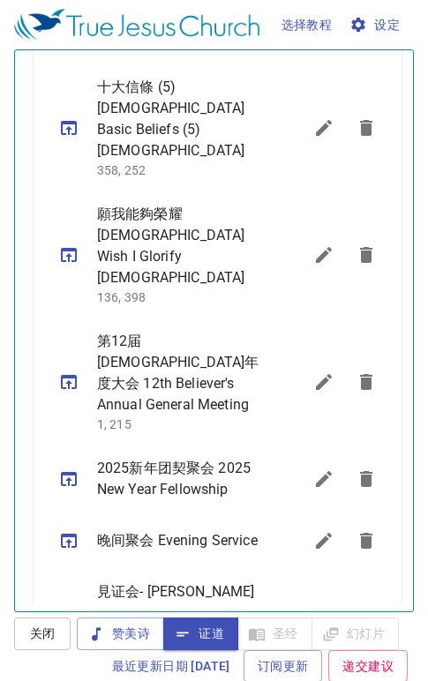
scroll to position [1236, 0]
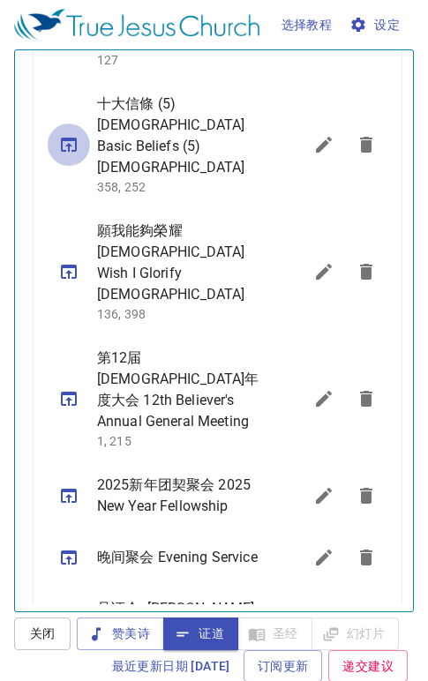
click at [73, 134] on icon "sermon lineup list" at bounding box center [68, 144] width 21 height 21
select select "1"
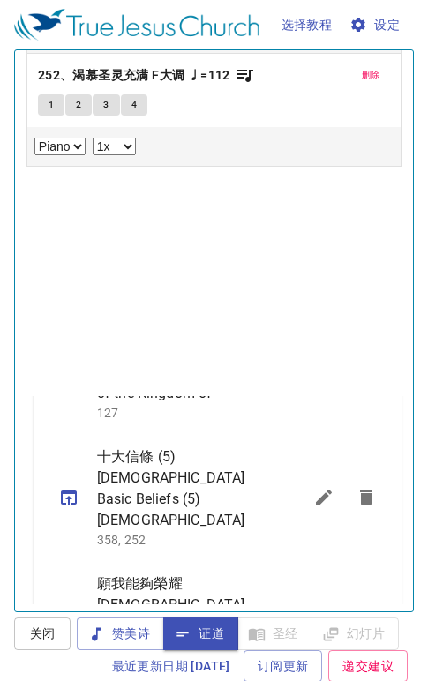
scroll to position [0, 0]
